Goal: Task Accomplishment & Management: Use online tool/utility

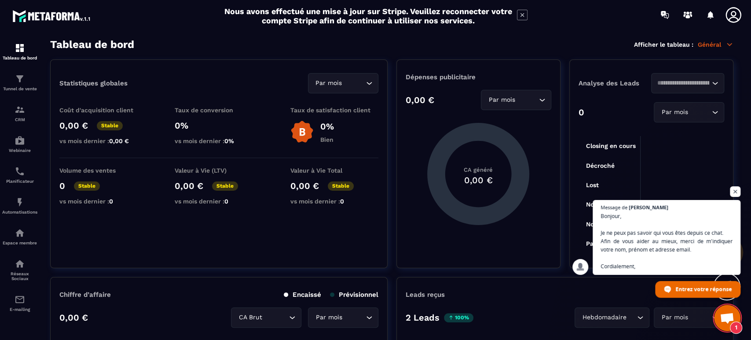
scroll to position [112, 0]
click at [728, 317] on span "Ouvrir le chat" at bounding box center [727, 319] width 15 height 12
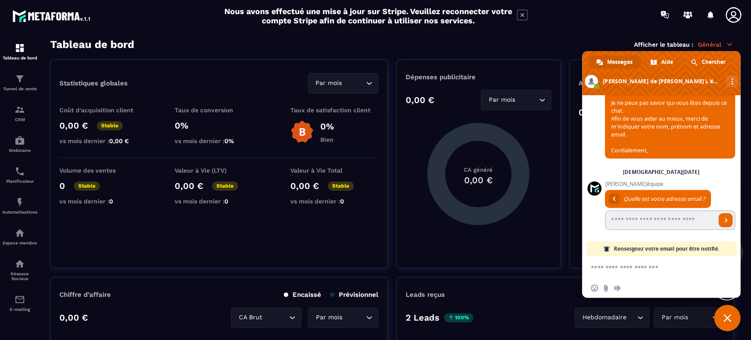
scroll to position [234, 0]
type input "**********"
click at [721, 226] on link "Envoyer" at bounding box center [726, 220] width 14 height 14
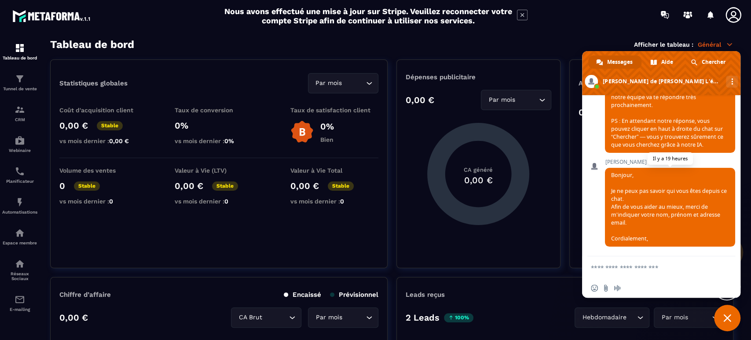
scroll to position [146, 0]
click at [645, 265] on textarea "Entrez votre message..." at bounding box center [652, 267] width 123 height 22
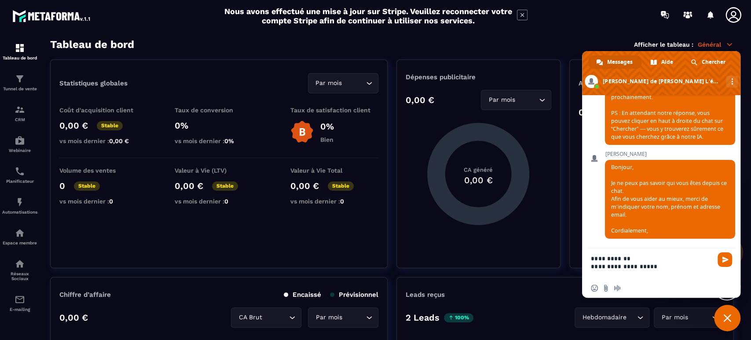
scroll to position [0, 0]
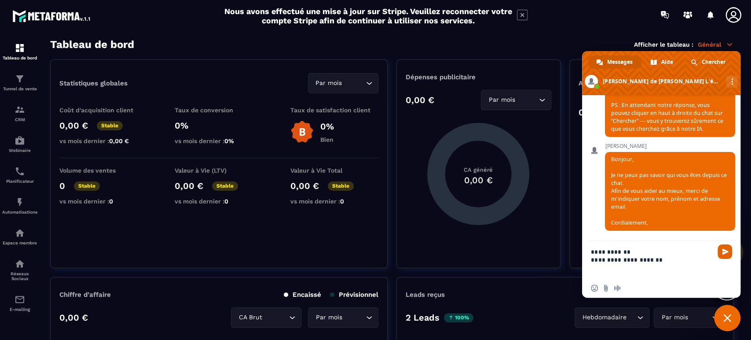
type textarea "**********"
click at [726, 250] on span "Envoyer" at bounding box center [725, 251] width 7 height 7
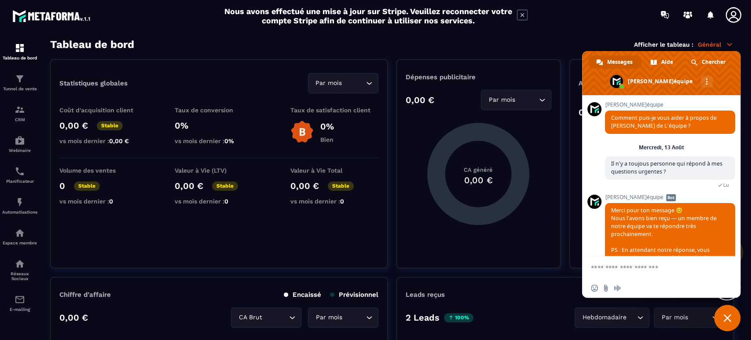
click at [599, 155] on div "[PERSON_NAME] de L'équipe Comment puis-je vous aider à propos de [PERSON_NAME] …" at bounding box center [661, 175] width 158 height 161
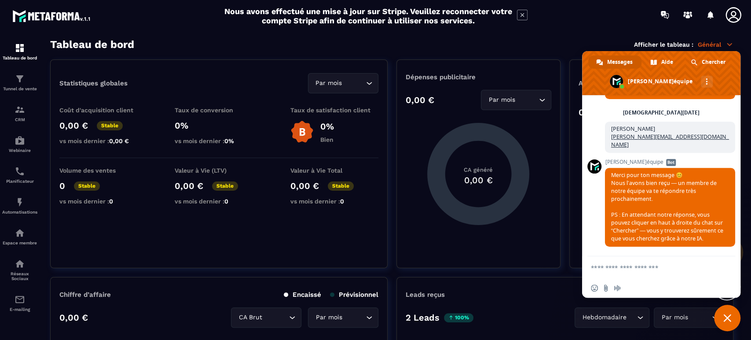
scroll to position [239, 0]
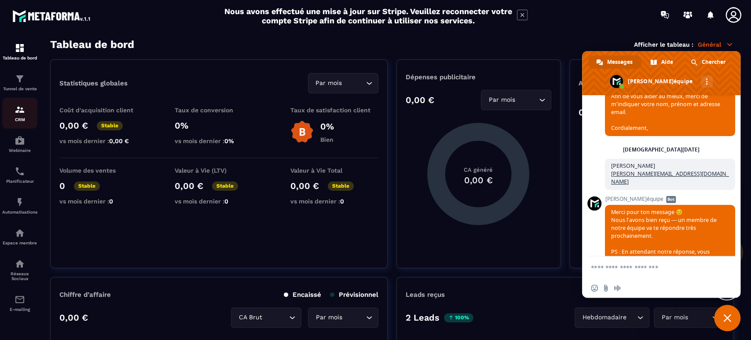
click at [22, 120] on p "CRM" at bounding box center [19, 119] width 35 height 5
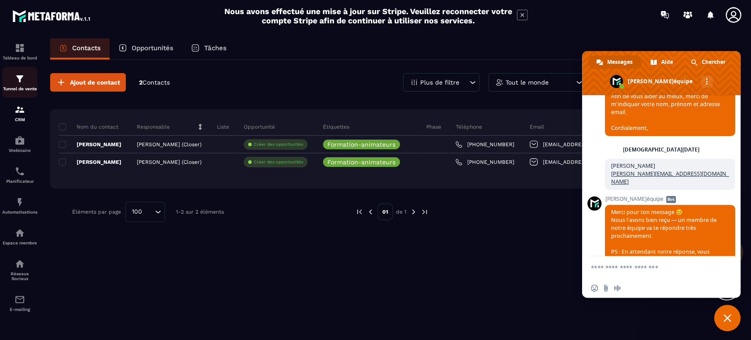
click at [21, 84] on div "Tunnel de vente" at bounding box center [19, 83] width 35 height 18
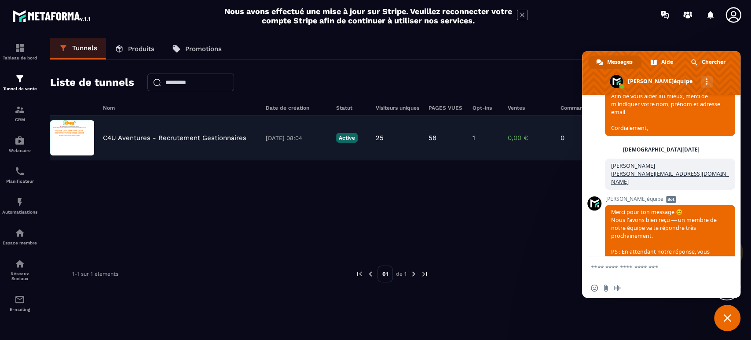
click at [215, 137] on p "C4U Aventures - Recrutement Gestionnaires" at bounding box center [175, 138] width 144 height 8
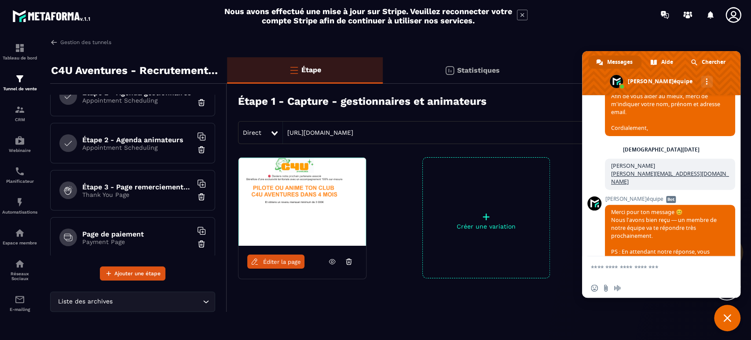
scroll to position [74, 0]
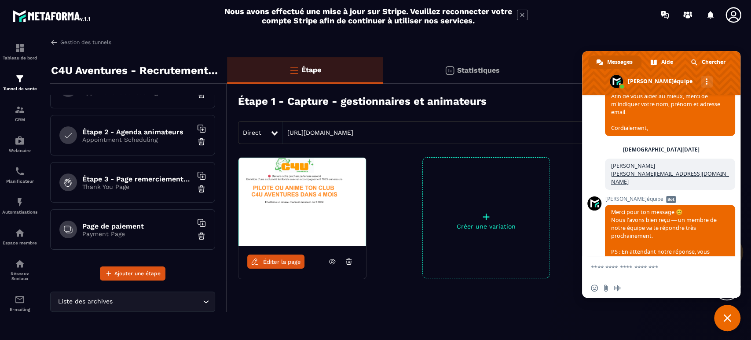
click at [134, 225] on h6 "Page de paiement" at bounding box center [137, 226] width 110 height 8
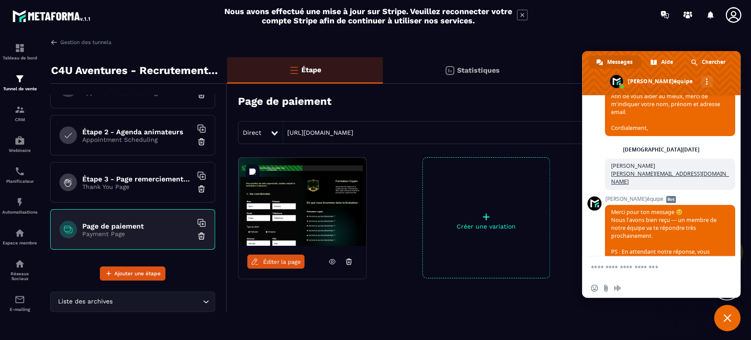
click at [320, 206] on img at bounding box center [303, 202] width 128 height 88
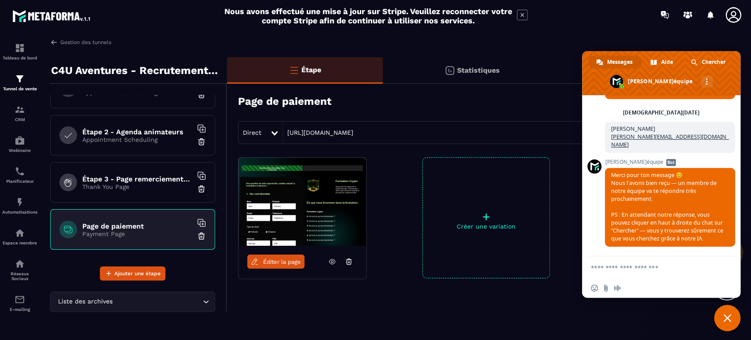
click at [730, 320] on span "Fermer le chat" at bounding box center [728, 318] width 8 height 8
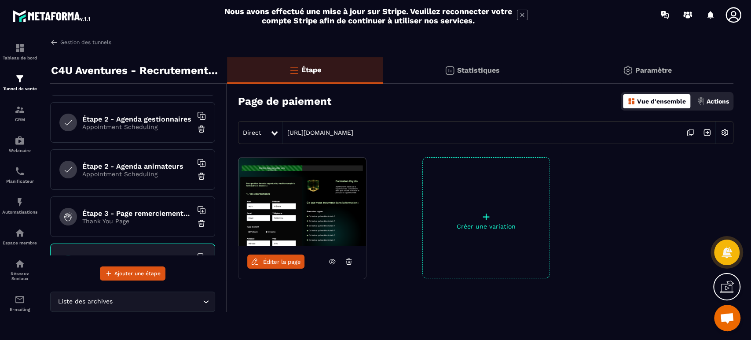
scroll to position [74, 0]
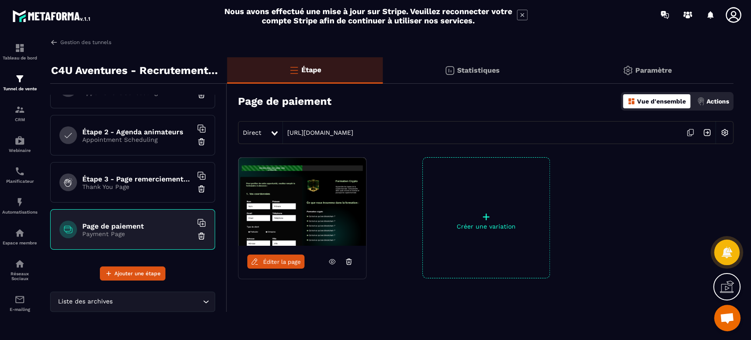
click at [289, 261] on span "Éditer la page" at bounding box center [282, 261] width 38 height 7
